Goal: Feedback & Contribution: Submit feedback/report problem

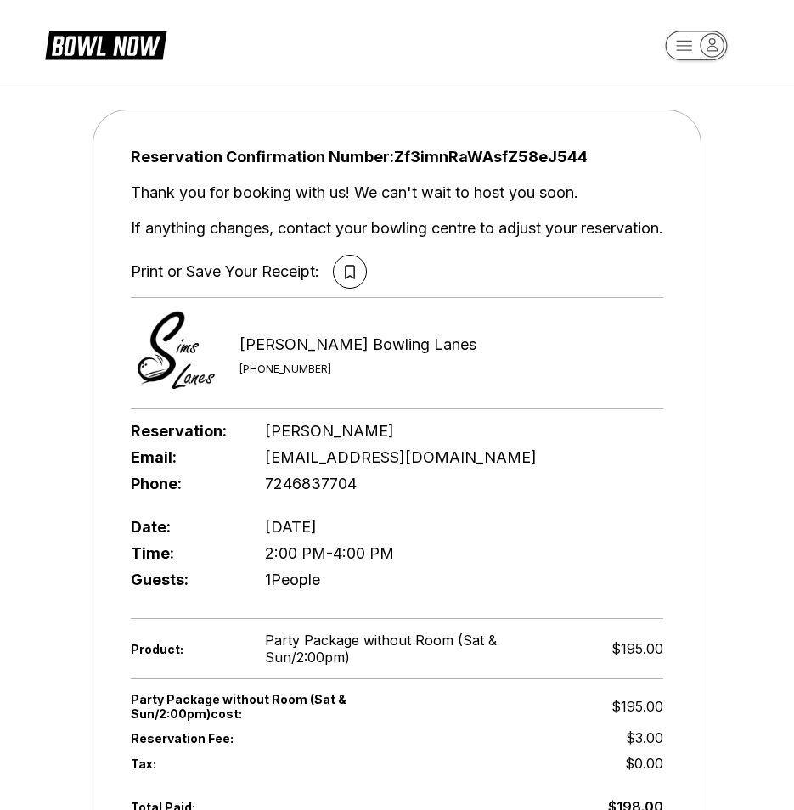
drag, startPoint x: 132, startPoint y: 47, endPoint x: 193, endPoint y: 76, distance: 67.6
click at [132, 47] on icon at bounding box center [133, 46] width 5 height 14
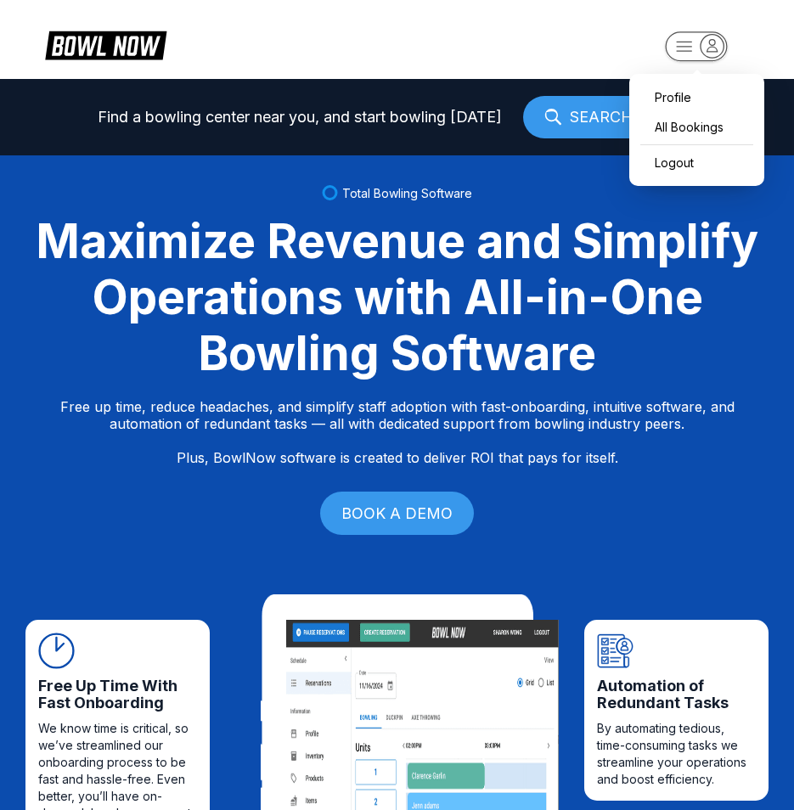
click at [708, 42] on icon "button" at bounding box center [711, 45] width 23 height 23
click at [672, 92] on div "Profile" at bounding box center [697, 97] width 118 height 30
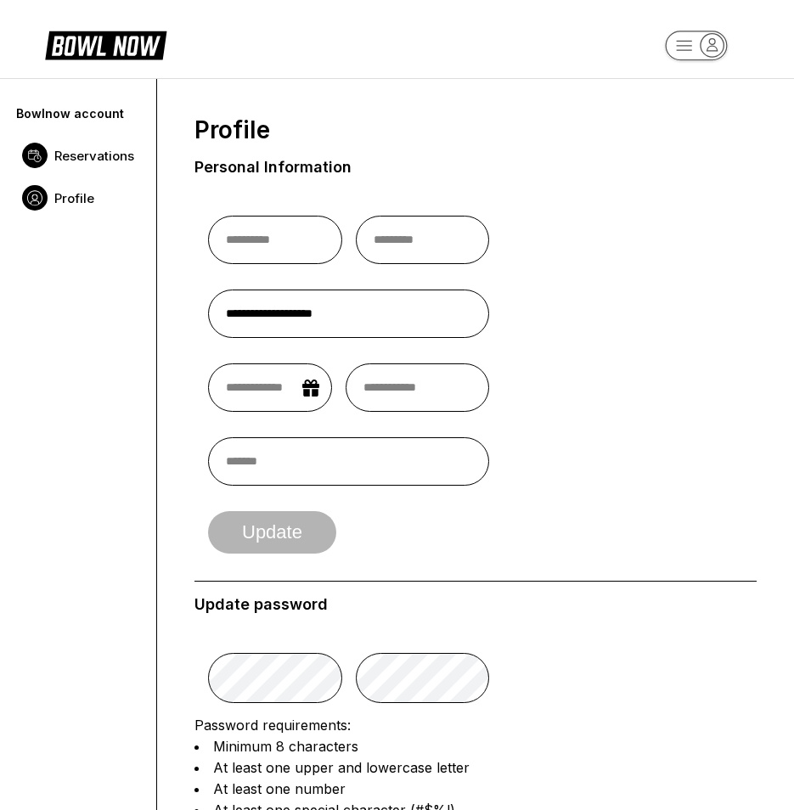
click at [126, 149] on span "Reservations" at bounding box center [94, 156] width 80 height 16
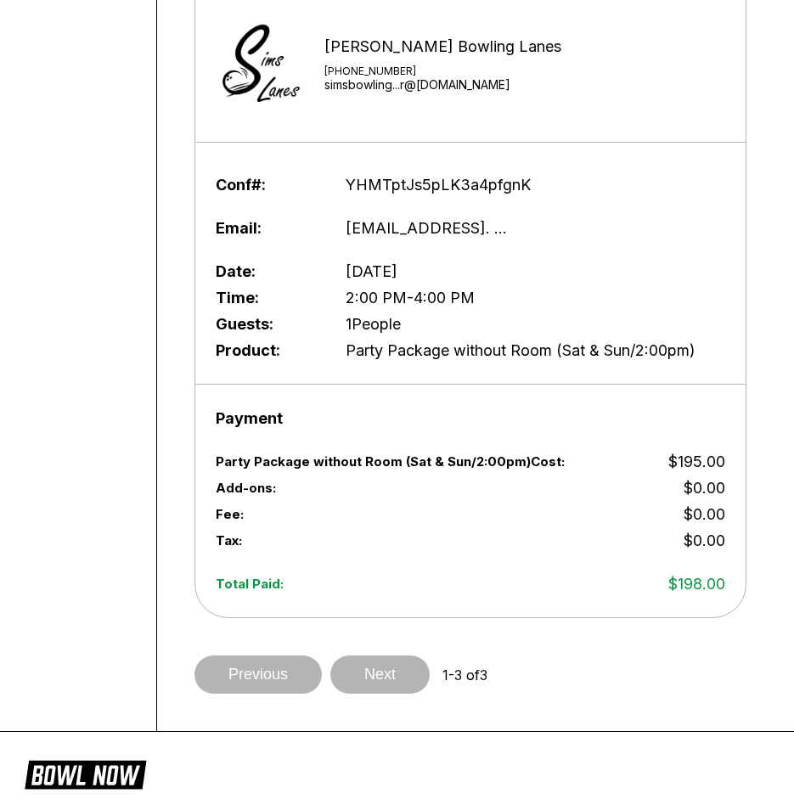
scroll to position [1274, 0]
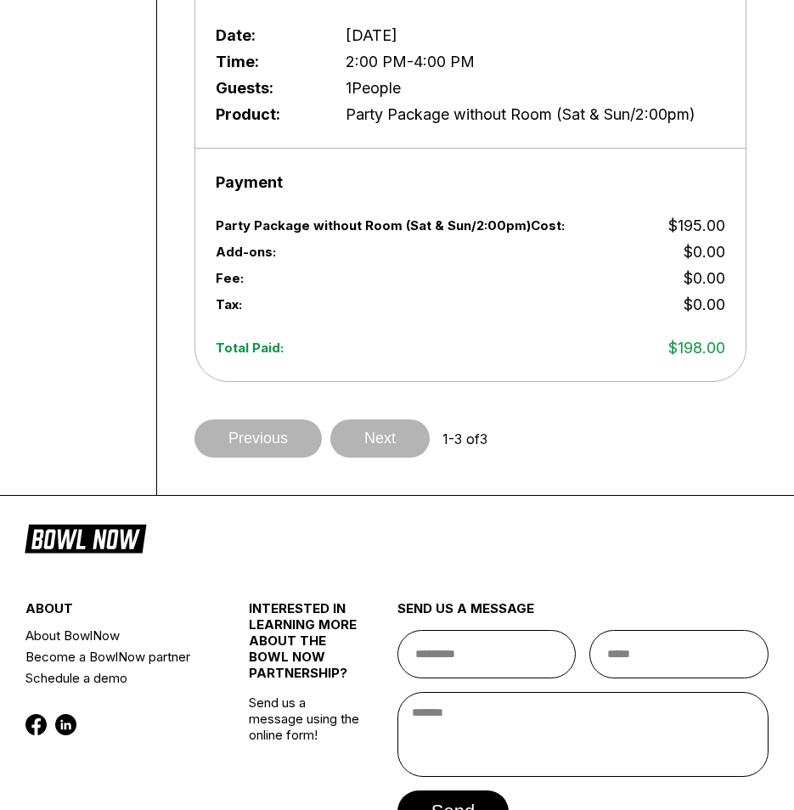
click at [324, 180] on div "Payment" at bounding box center [470, 182] width 509 height 26
drag, startPoint x: 504, startPoint y: 670, endPoint x: 494, endPoint y: 665, distance: 11.4
click at [504, 670] on input "text" at bounding box center [486, 654] width 179 height 48
type input "**********"
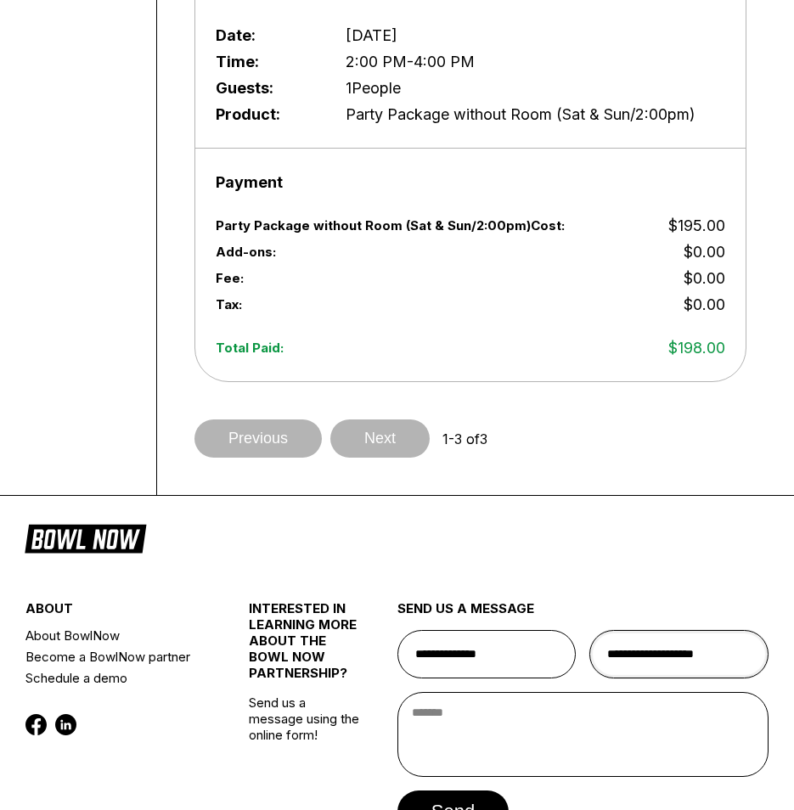
drag, startPoint x: 751, startPoint y: 651, endPoint x: 738, endPoint y: 653, distance: 13.7
click at [748, 650] on input "**********" at bounding box center [678, 654] width 179 height 48
click at [638, 732] on textarea at bounding box center [582, 734] width 371 height 85
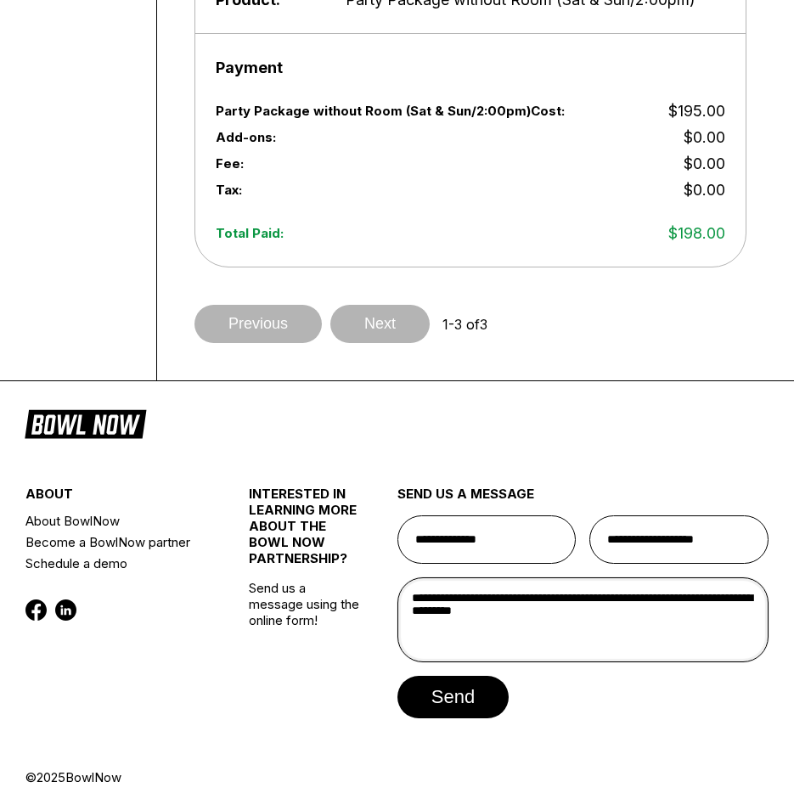
scroll to position [1389, 0]
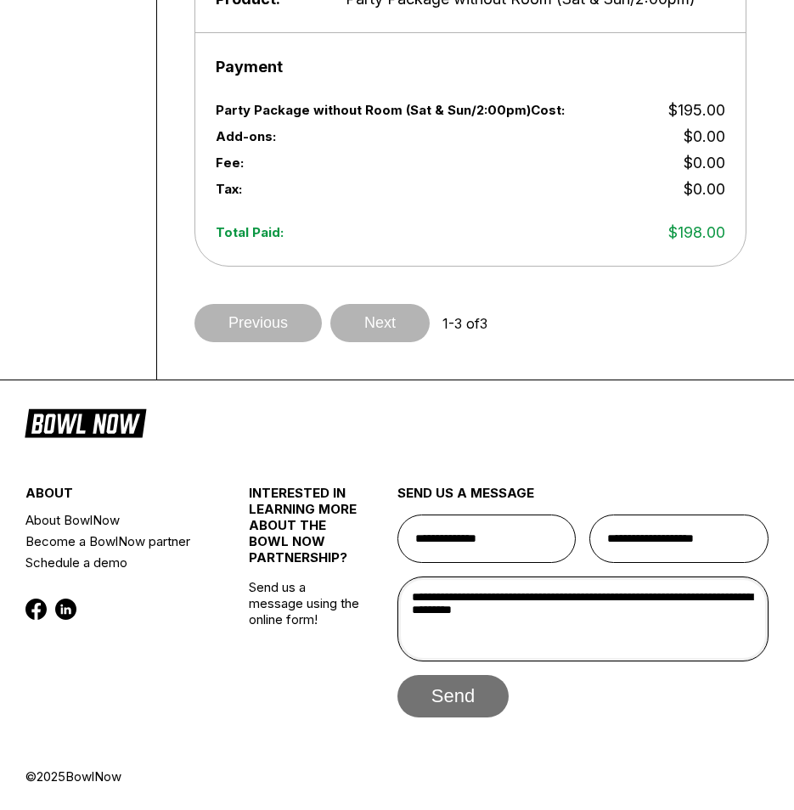
type textarea "**********"
click at [475, 684] on button "send" at bounding box center [452, 696] width 111 height 42
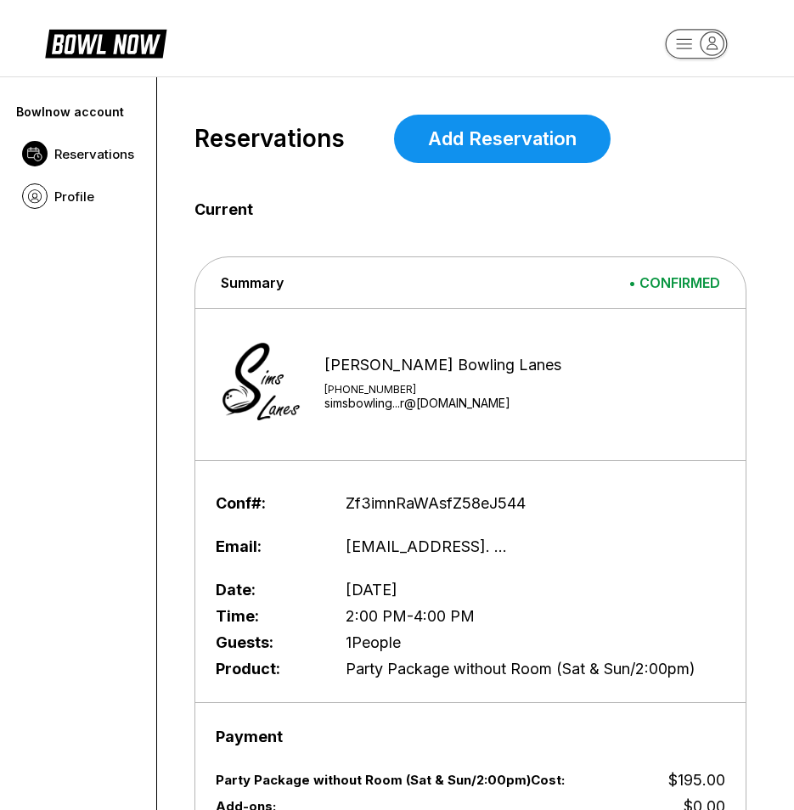
scroll to position [0, 0]
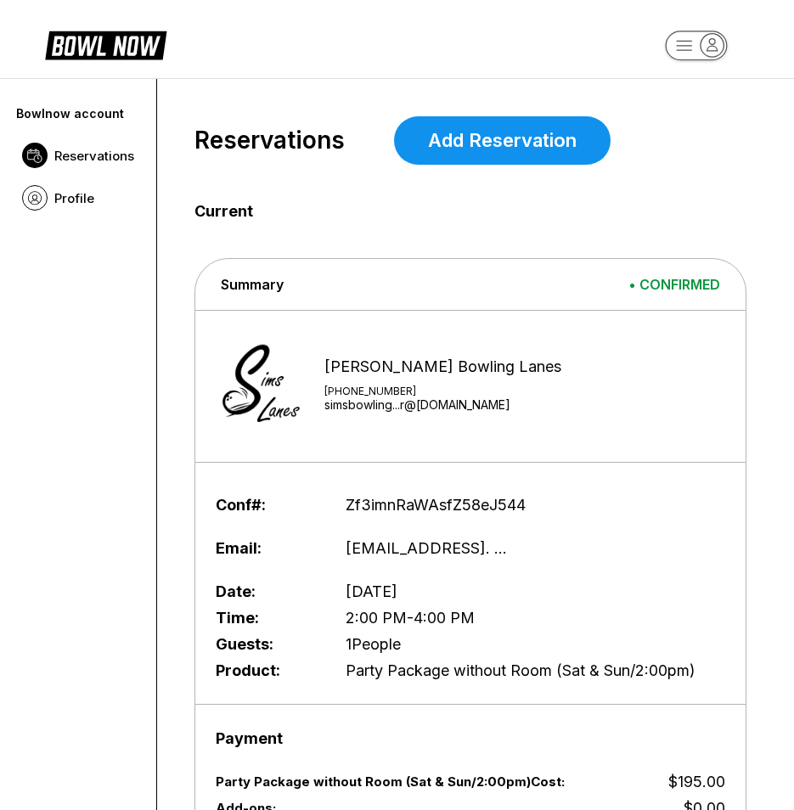
click at [130, 157] on span "Reservations" at bounding box center [94, 156] width 80 height 16
